Goal: Information Seeking & Learning: Learn about a topic

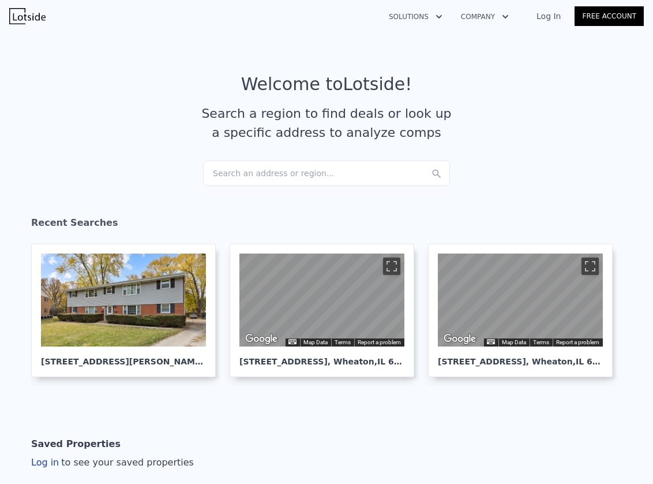
click at [339, 175] on div "Search an address or region..." at bounding box center [326, 172] width 247 height 25
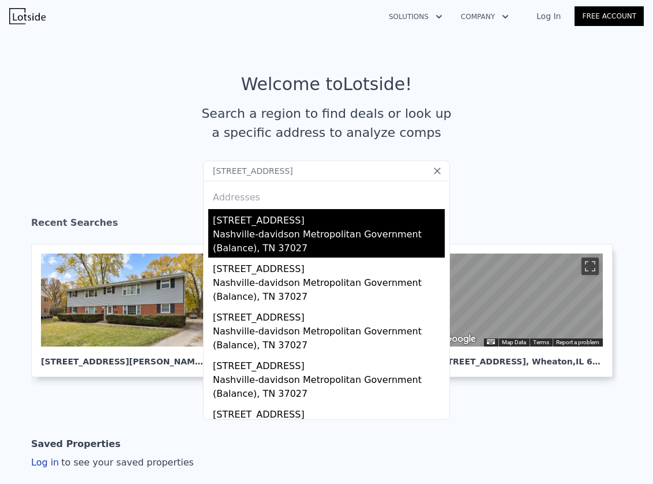
type input "[STREET_ADDRESS]"
click at [261, 223] on div "[STREET_ADDRESS]" at bounding box center [329, 218] width 232 height 18
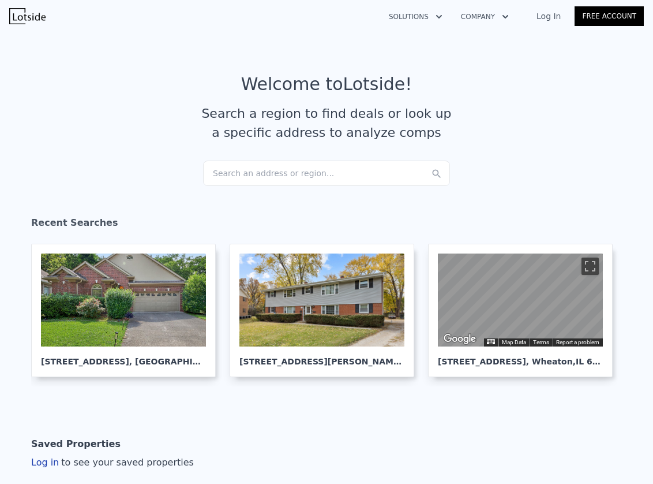
click at [283, 177] on div "Search an address or region..." at bounding box center [326, 172] width 247 height 25
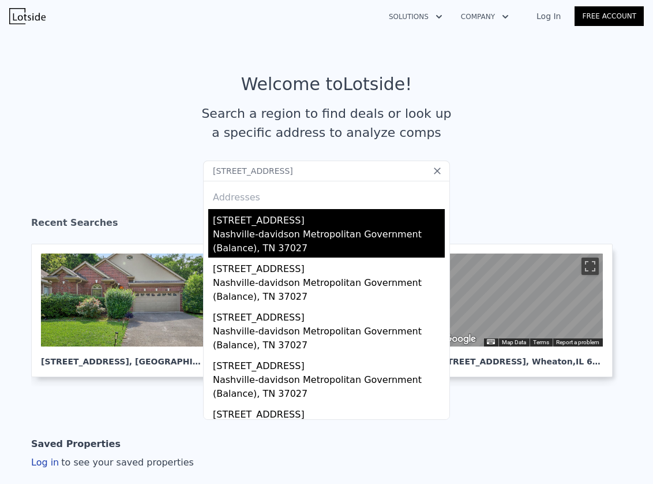
type input "[STREET_ADDRESS]"
click at [227, 237] on div "Nashville-davidson Metropolitan Government (Balance), TN 37027" at bounding box center [329, 242] width 232 height 30
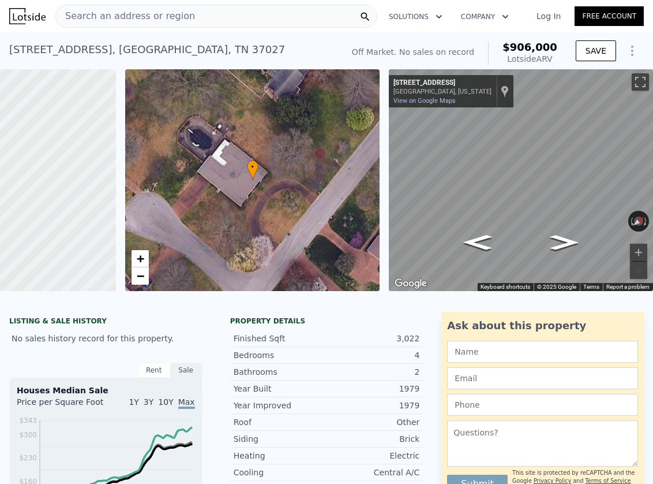
click at [232, 13] on div "Search an address or region" at bounding box center [216, 16] width 322 height 23
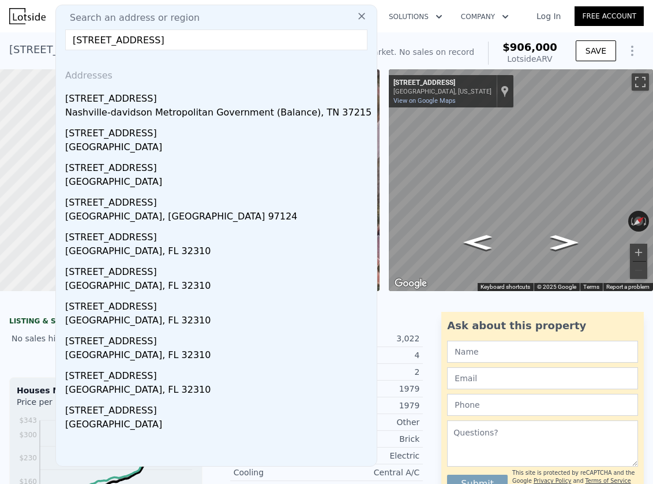
type input "[STREET_ADDRESS]"
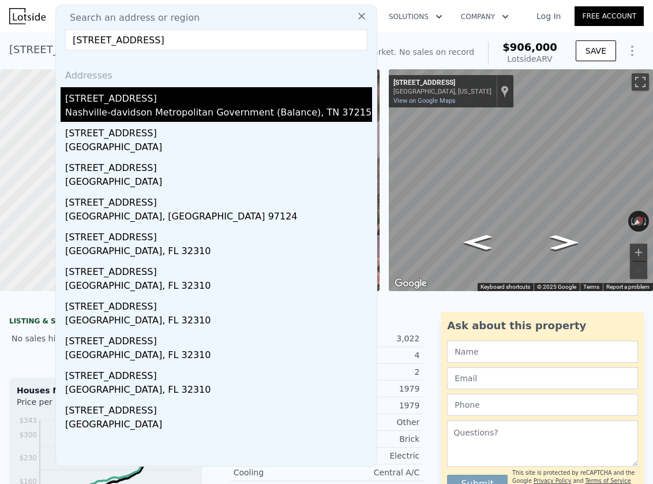
drag, startPoint x: 232, startPoint y: 11, endPoint x: 126, endPoint y: 111, distance: 145.7
click at [126, 111] on div "Nashville-davidson Metropolitan Government (Balance), TN 37215" at bounding box center [218, 114] width 307 height 16
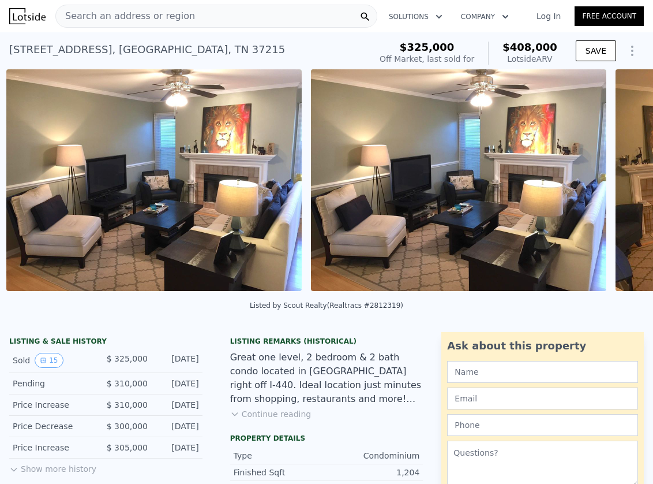
scroll to position [0, 860]
